Goal: Task Accomplishment & Management: Manage account settings

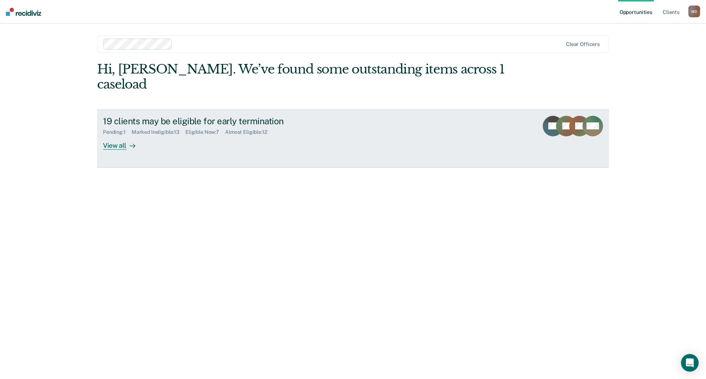
click at [107, 135] on div "View all" at bounding box center [123, 142] width 41 height 14
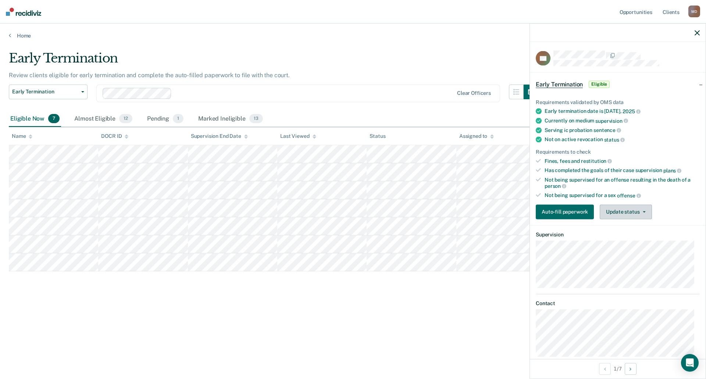
click at [634, 212] on button "Update status" at bounding box center [626, 211] width 52 height 15
click at [634, 239] on button "Mark Ineligible" at bounding box center [635, 241] width 71 height 12
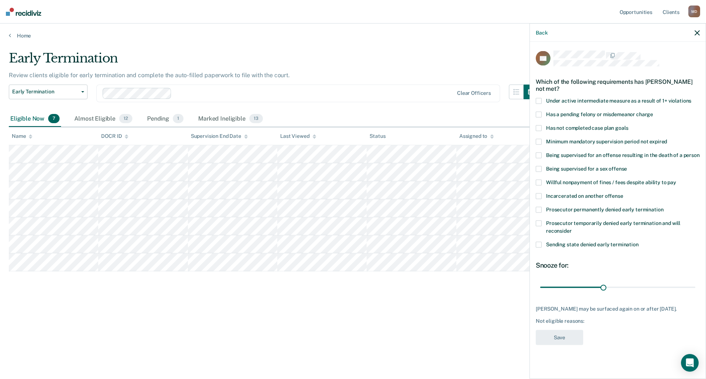
click at [539, 129] on span at bounding box center [539, 128] width 6 height 6
drag, startPoint x: 603, startPoint y: 286, endPoint x: 618, endPoint y: 286, distance: 15.1
click at [617, 286] on input "range" at bounding box center [617, 287] width 155 height 13
drag, startPoint x: 618, startPoint y: 286, endPoint x: 664, endPoint y: 287, distance: 46.0
type input "60"
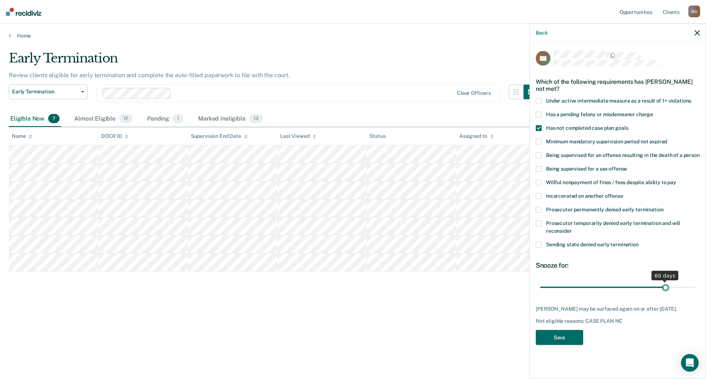
click at [664, 287] on input "range" at bounding box center [617, 287] width 155 height 13
click at [559, 336] on button "Save" at bounding box center [559, 337] width 47 height 15
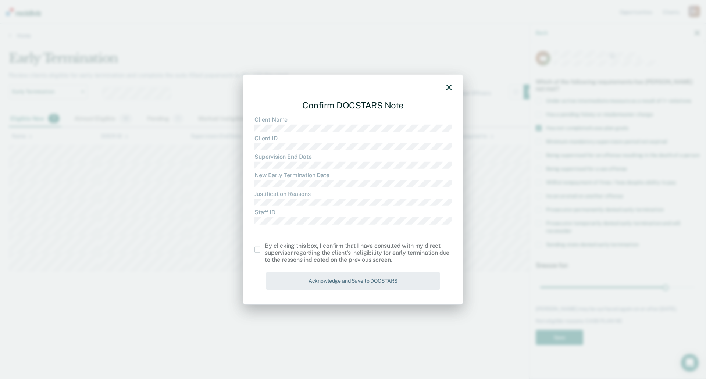
click at [257, 249] on span at bounding box center [257, 250] width 6 height 6
click at [265, 247] on input "checkbox" at bounding box center [265, 247] width 0 height 0
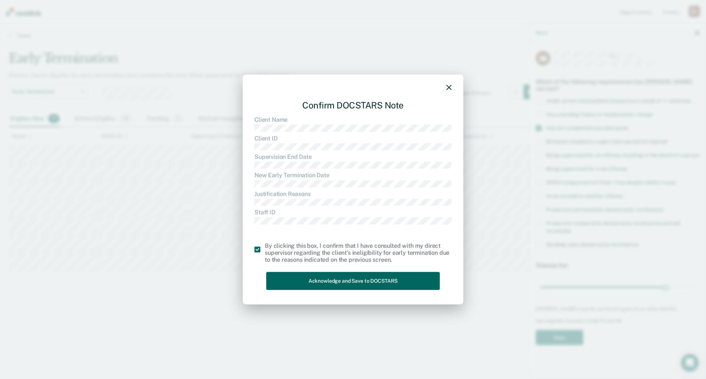
click at [366, 280] on button "Acknowledge and Save to DOCSTARS" at bounding box center [353, 281] width 174 height 18
